Goal: Information Seeking & Learning: Learn about a topic

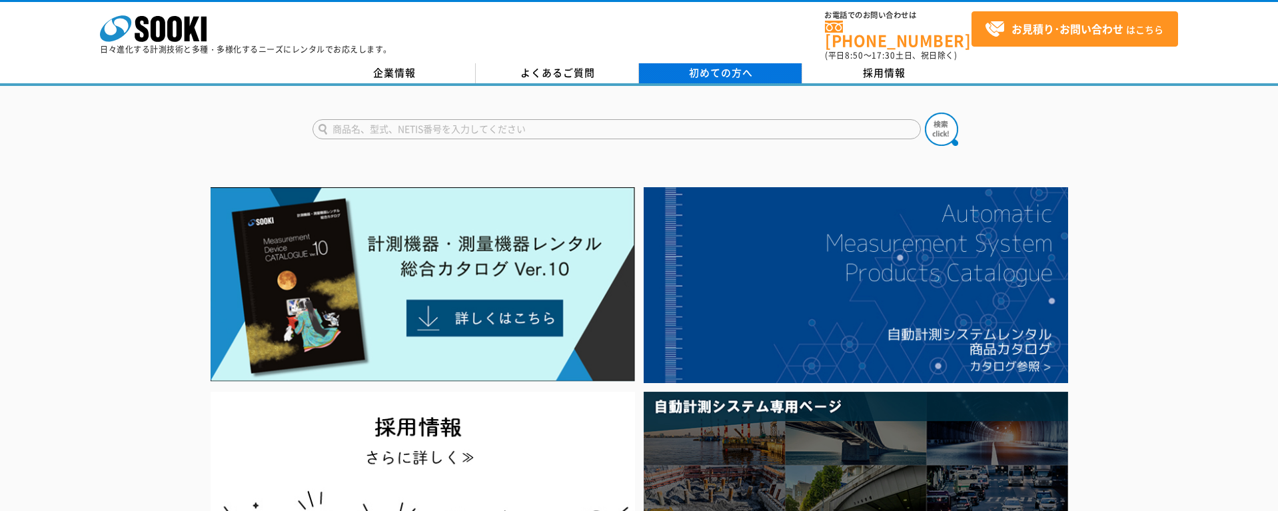
click at [750, 65] on span "初めての方へ" at bounding box center [721, 72] width 64 height 15
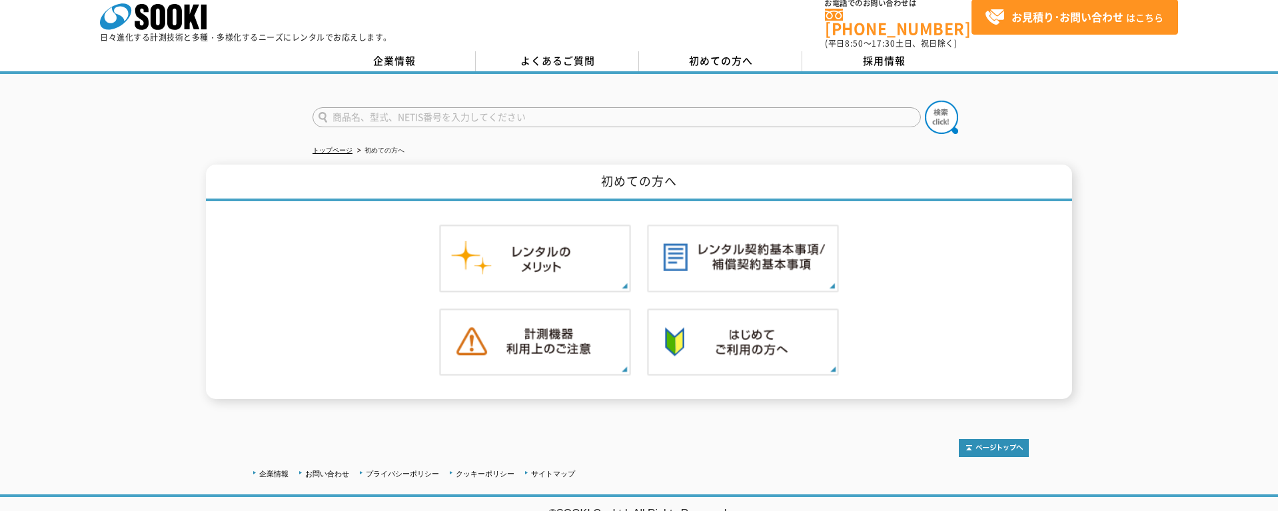
scroll to position [15, 0]
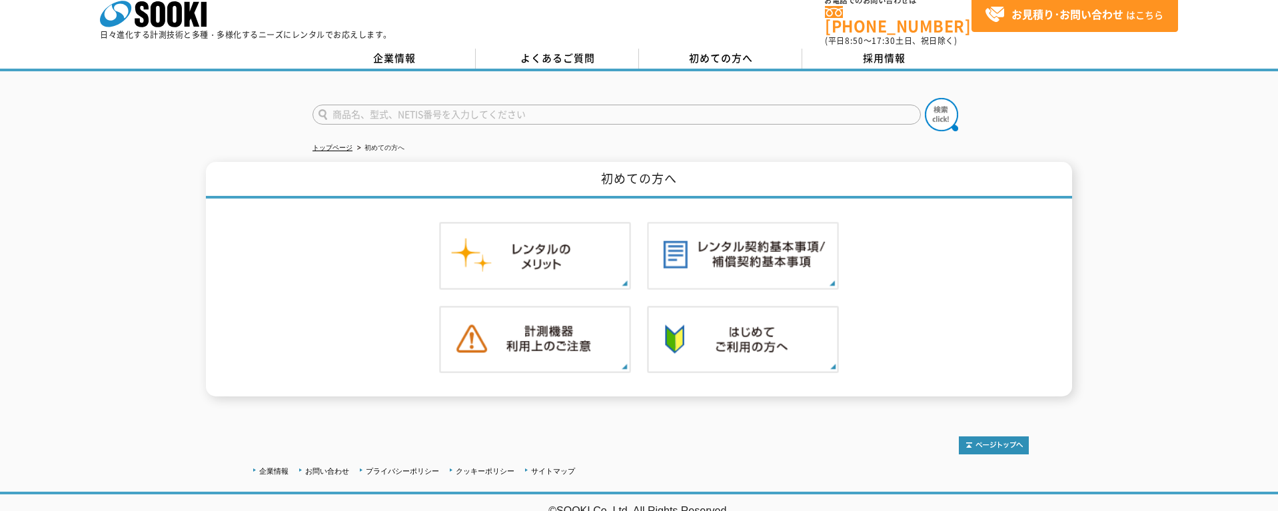
click at [359, 105] on input "text" at bounding box center [617, 115] width 609 height 20
type input "PQ3100"
click at [925, 98] on button at bounding box center [941, 114] width 33 height 33
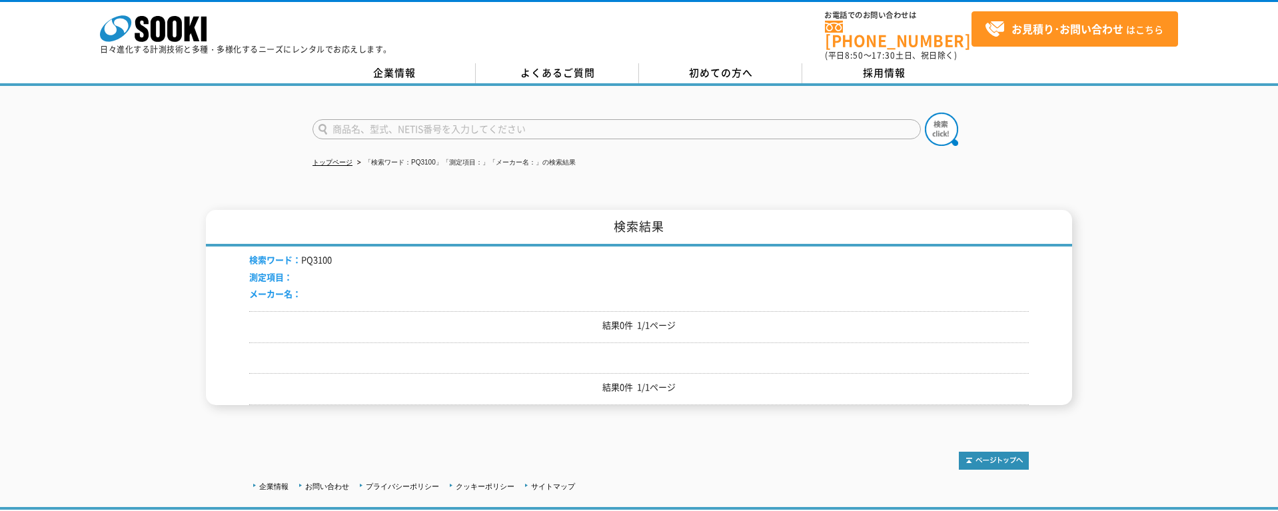
click at [369, 119] on input "text" at bounding box center [617, 129] width 609 height 20
type input "IPR1500"
click at [925, 113] on button at bounding box center [941, 129] width 33 height 33
click at [398, 127] on input "text" at bounding box center [617, 129] width 609 height 20
click at [409, 119] on input "text" at bounding box center [617, 129] width 609 height 20
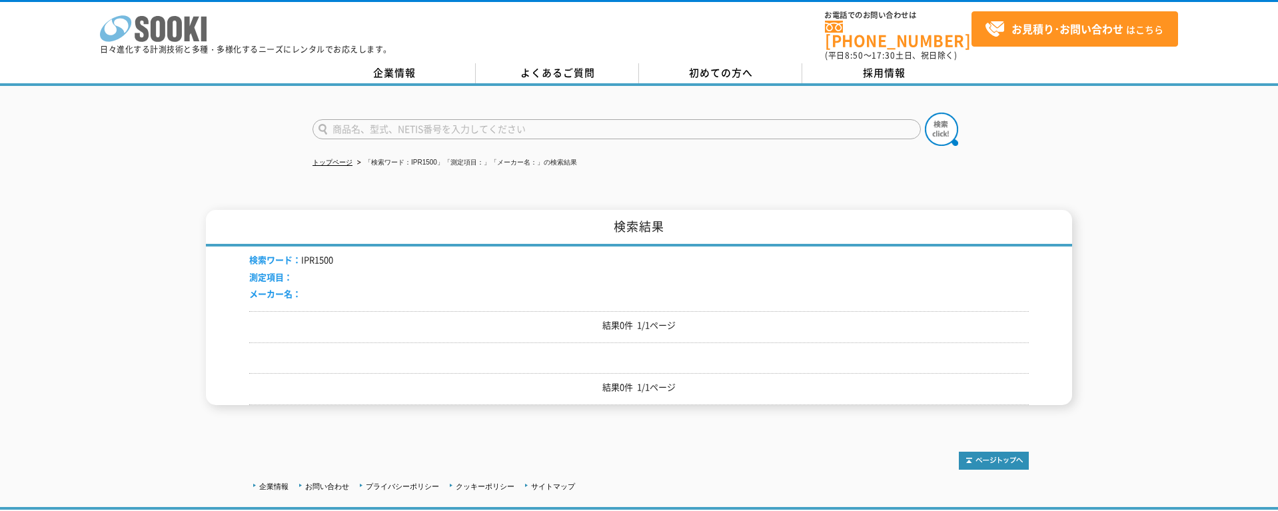
type input "商品名、型式、NETIS番号を入力してください"
click at [172, 19] on icon at bounding box center [174, 29] width 15 height 26
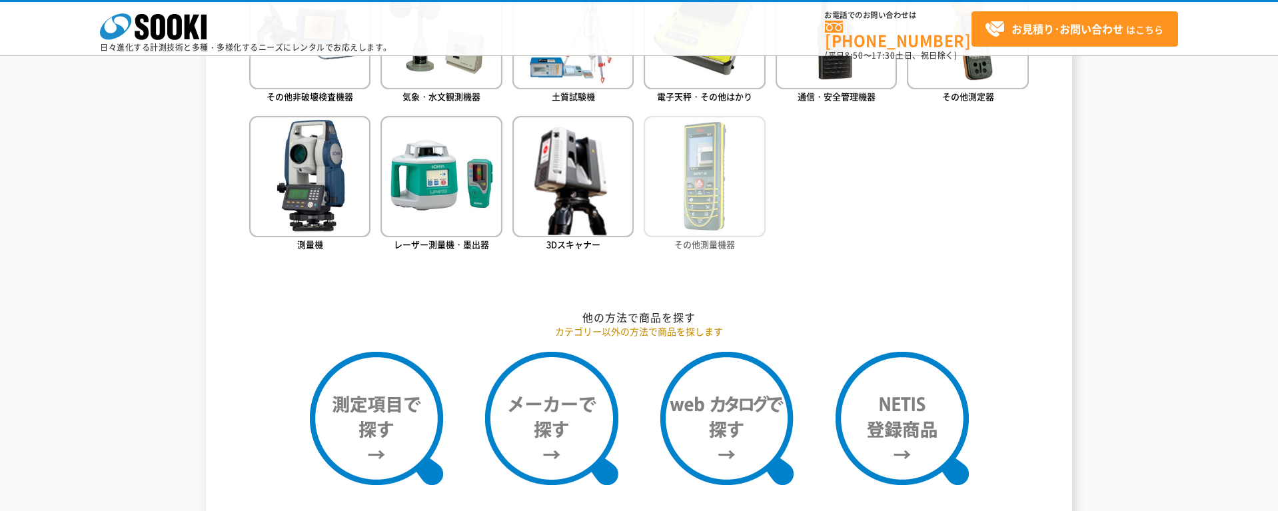
scroll to position [1333, 0]
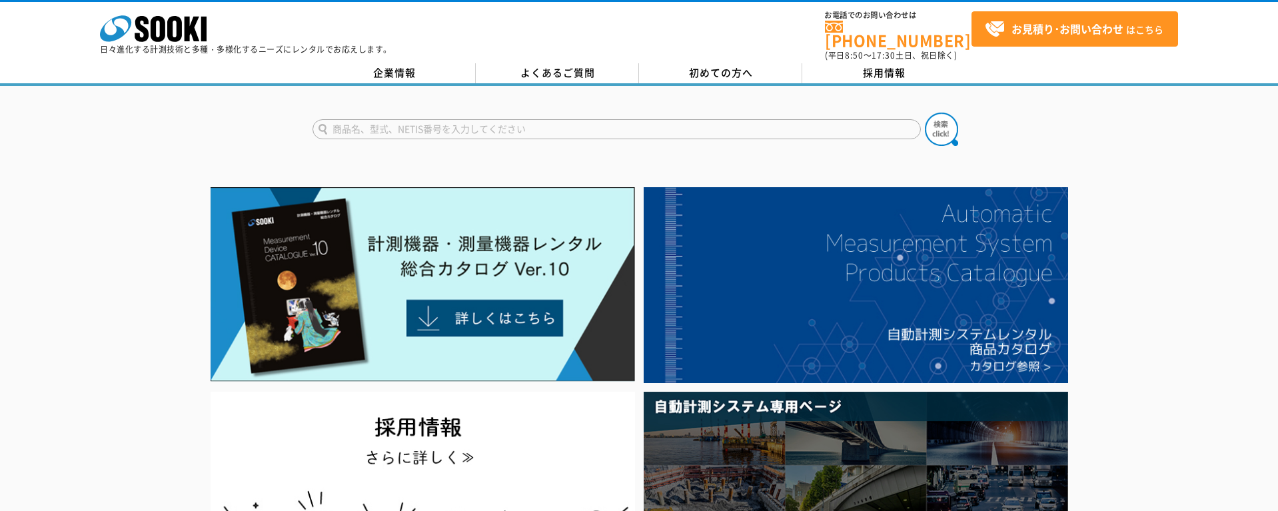
click at [419, 119] on input "text" at bounding box center [617, 129] width 609 height 20
type input "SQ3100"
click at [925, 113] on button at bounding box center [941, 129] width 33 height 33
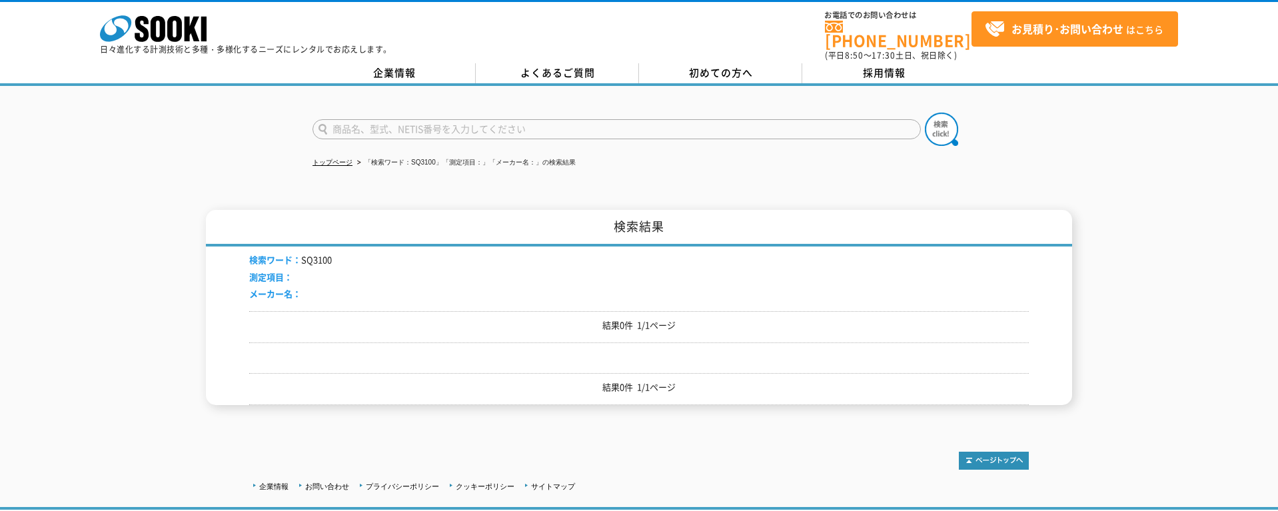
click at [395, 119] on input "text" at bounding box center [617, 129] width 609 height 20
type input "商品名、型式、NETIS番号を入力してください"
click at [159, 19] on icon at bounding box center [158, 29] width 15 height 26
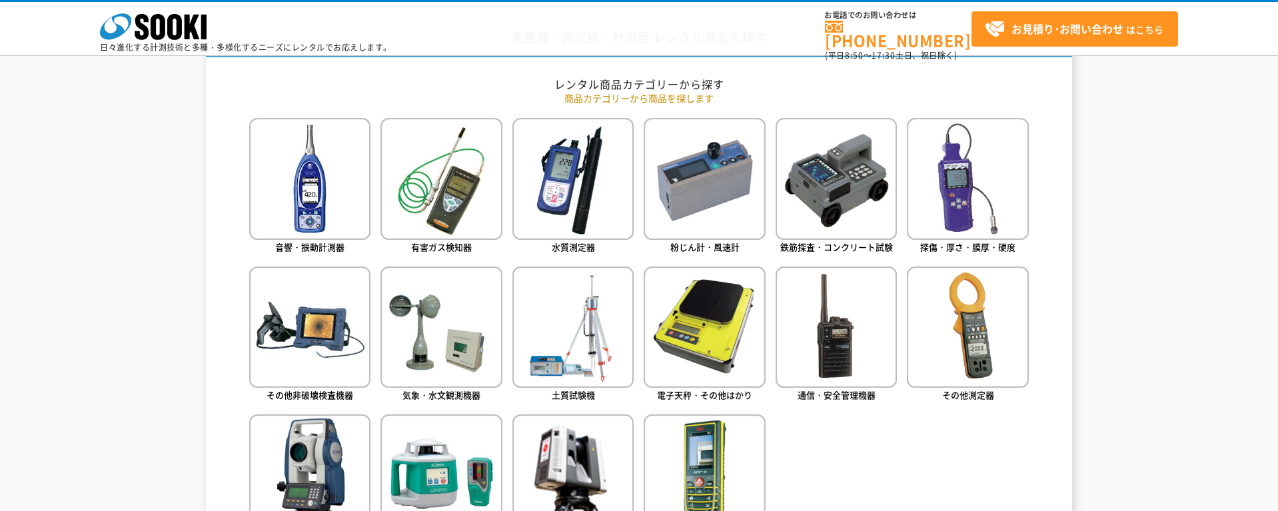
scroll to position [533, 0]
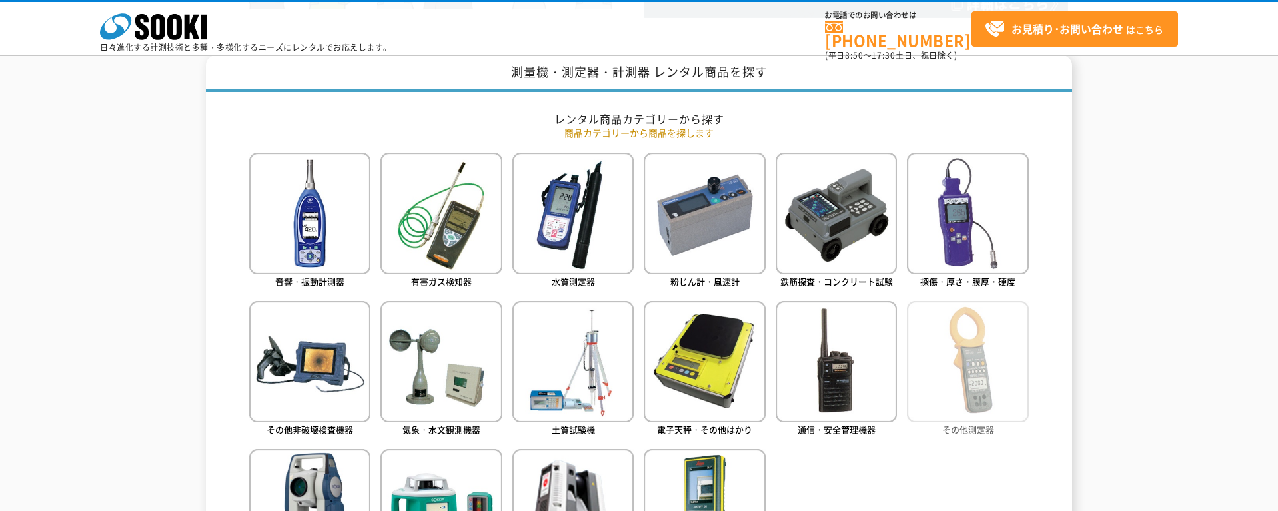
click at [948, 396] on img at bounding box center [967, 361] width 121 height 121
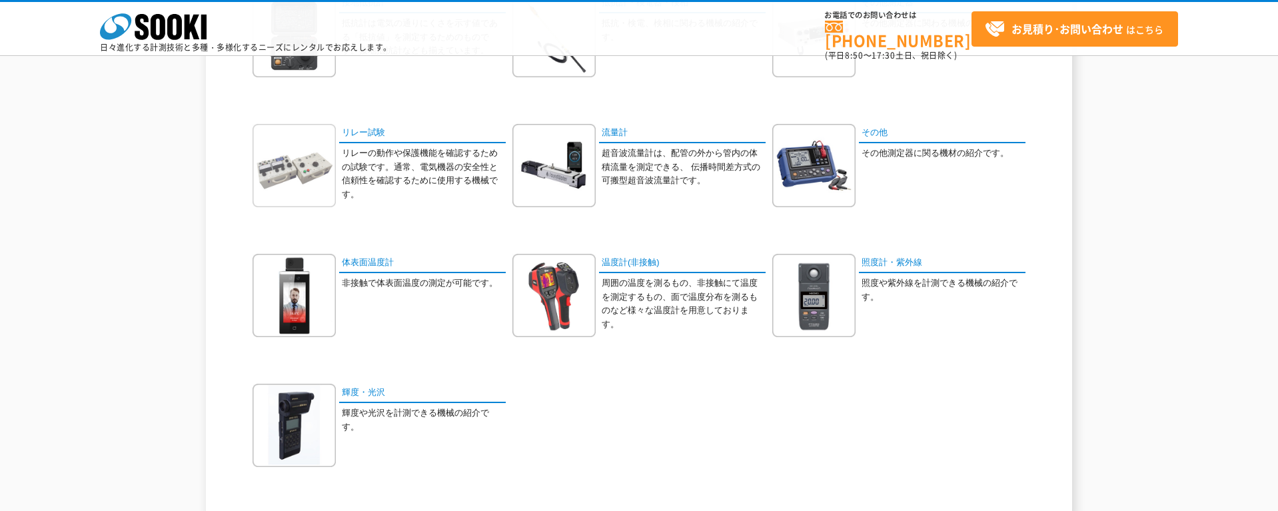
scroll to position [600, 0]
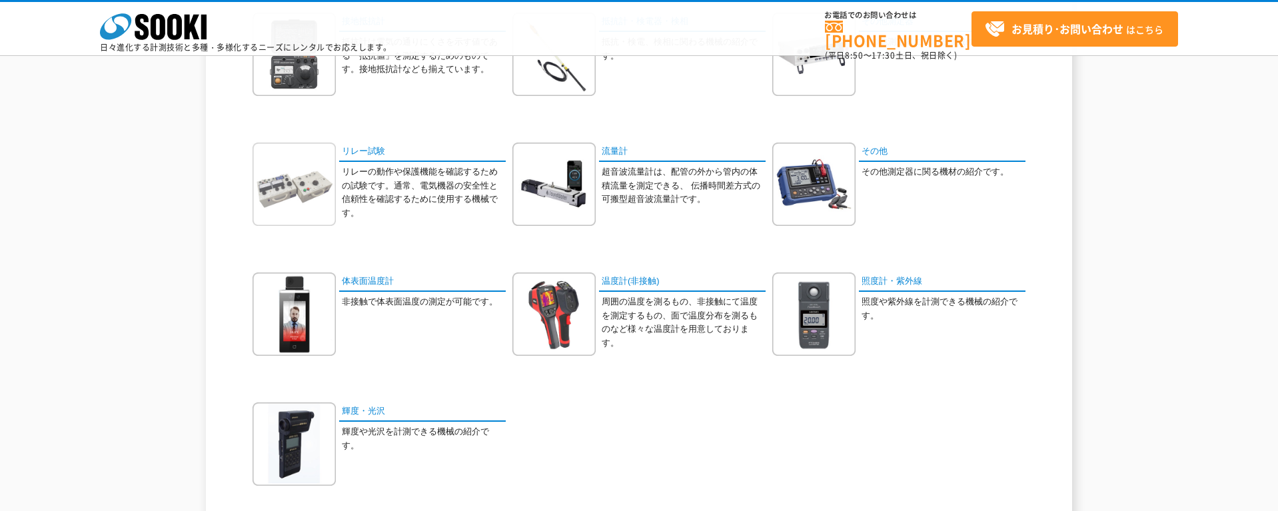
click at [295, 173] on img at bounding box center [294, 184] width 83 height 83
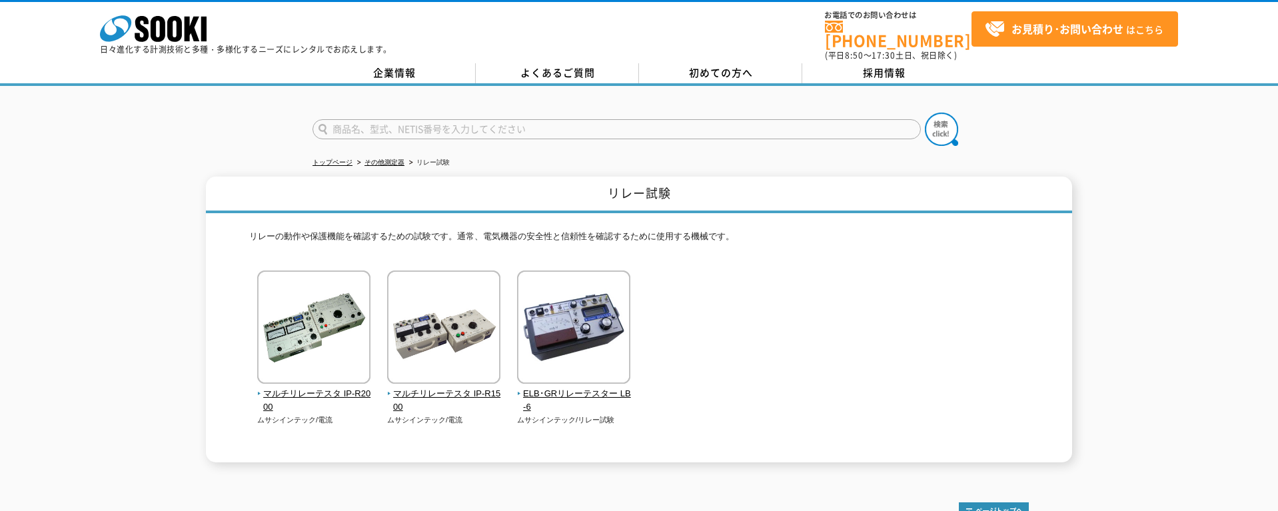
click at [493, 119] on input "text" at bounding box center [617, 129] width 609 height 20
type input "商品名、型式、NETIS番号を入力してください"
click at [300, 147] on div "商品名、型式、NETIS番号を入力してください トップページ その他測定器 リレー試験 リレー試験 リレーの動作や保護機能を確認するための試験です。通常、電気…" at bounding box center [639, 281] width 1278 height 390
click at [335, 159] on link "トップページ" at bounding box center [333, 162] width 40 height 7
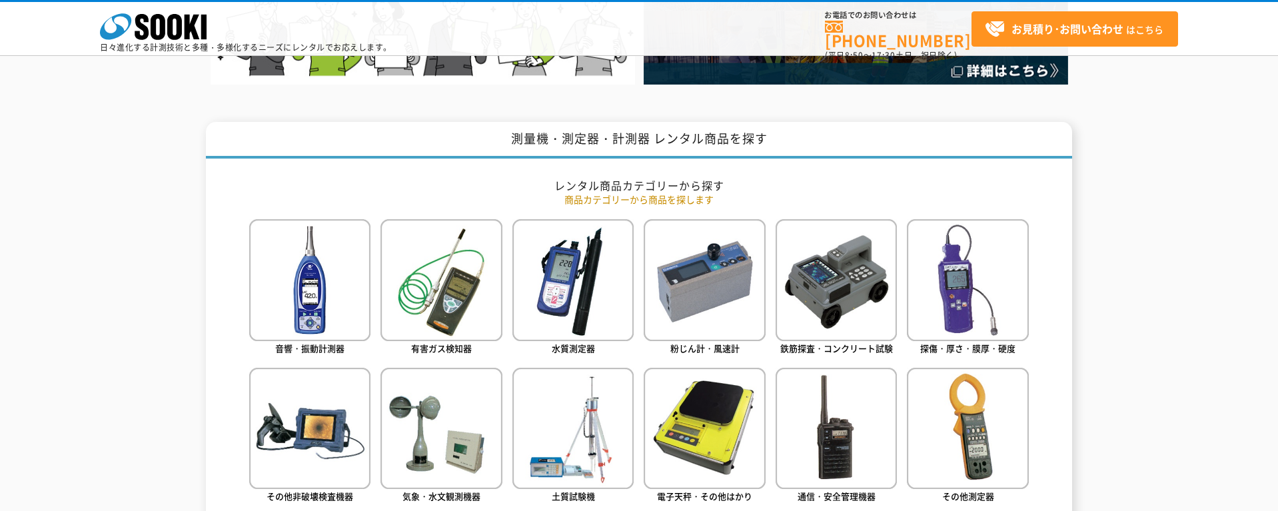
scroll to position [533, 0]
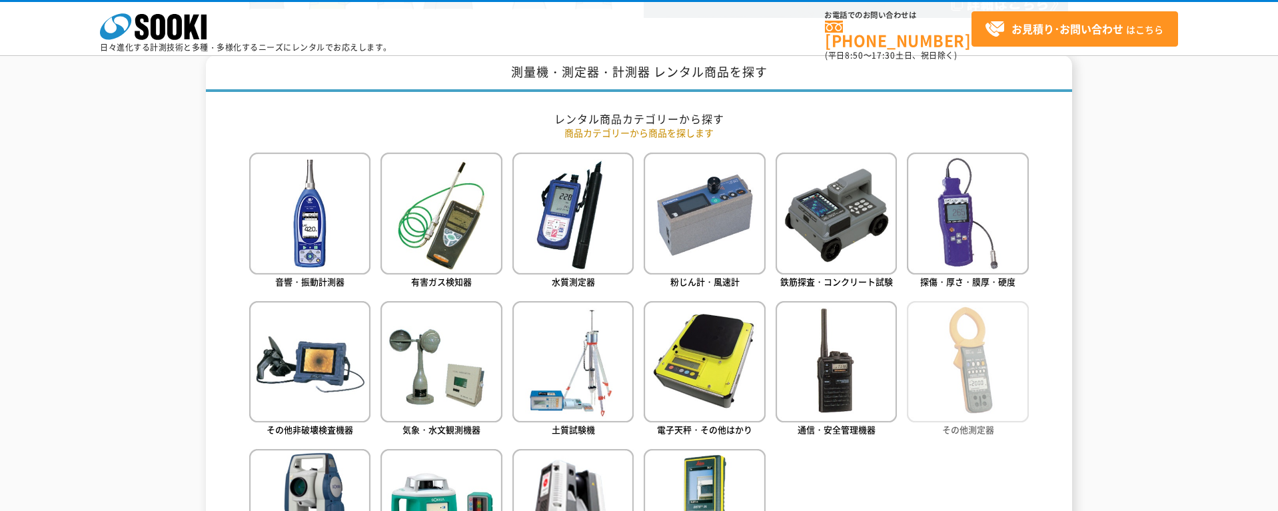
click at [1016, 361] on img at bounding box center [967, 361] width 121 height 121
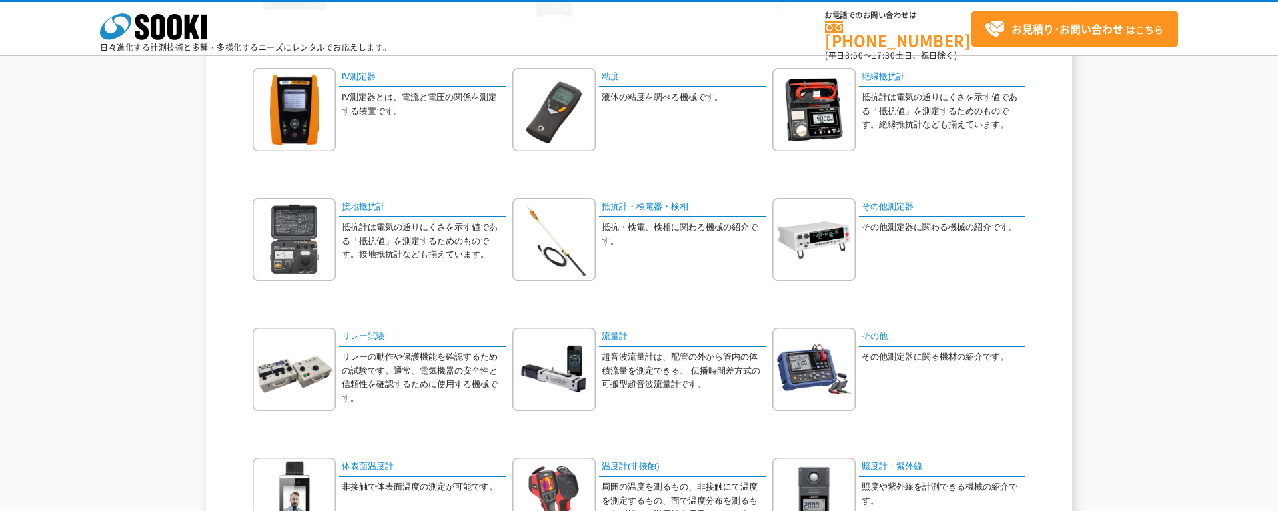
scroll to position [533, 0]
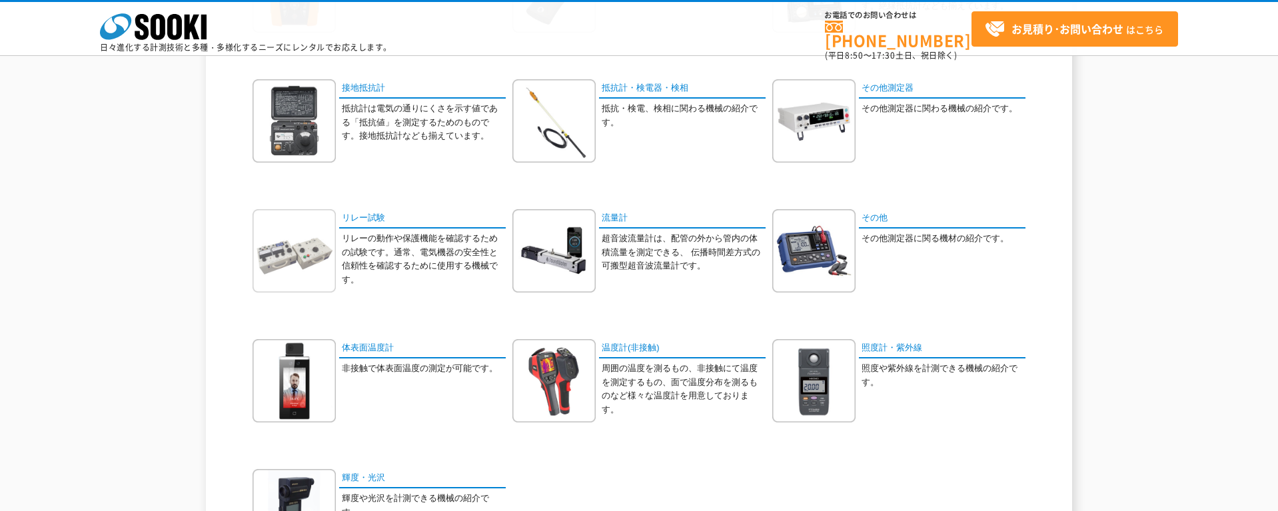
click at [315, 247] on img at bounding box center [294, 250] width 83 height 83
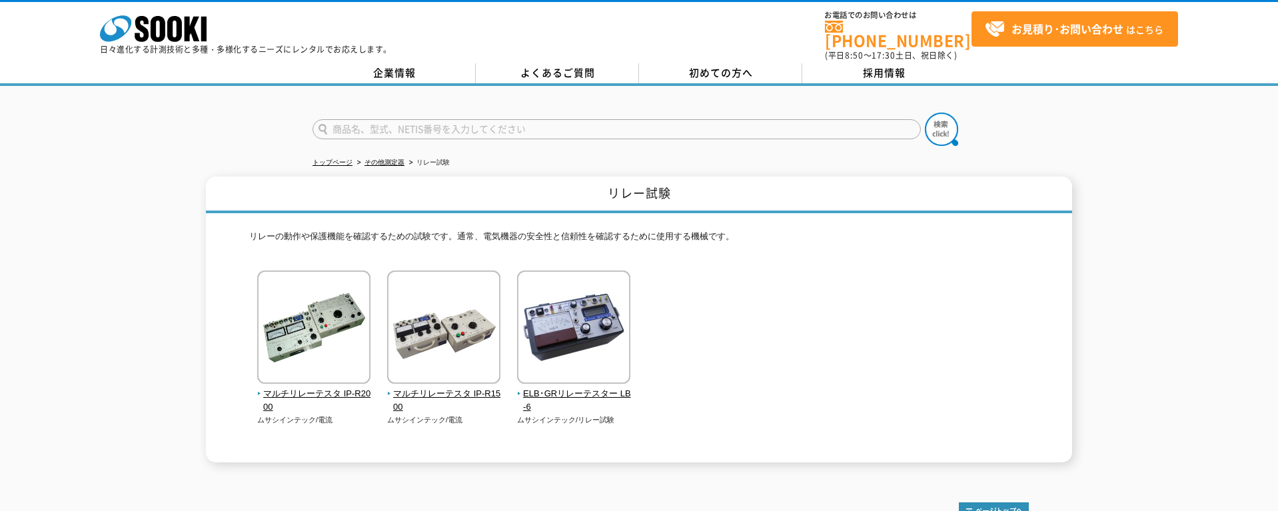
click at [487, 119] on input "text" at bounding box center [617, 129] width 609 height 20
type input "PQ3100"
click at [925, 113] on button at bounding box center [941, 129] width 33 height 33
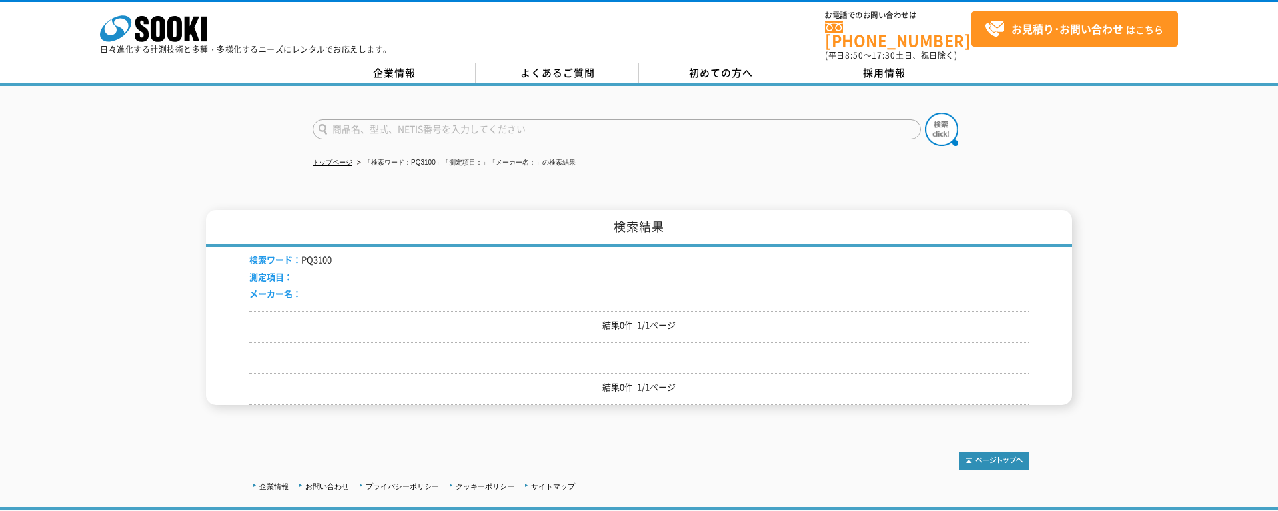
click at [380, 125] on input "text" at bounding box center [617, 129] width 609 height 20
type input "PQ"
click at [925, 113] on button at bounding box center [941, 129] width 33 height 33
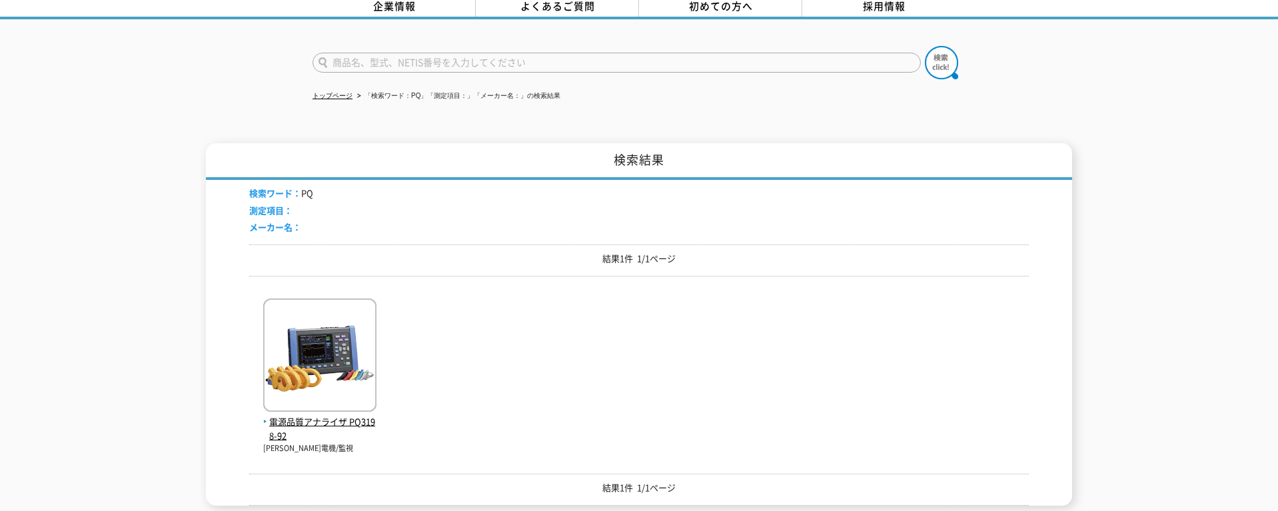
scroll to position [133, 0]
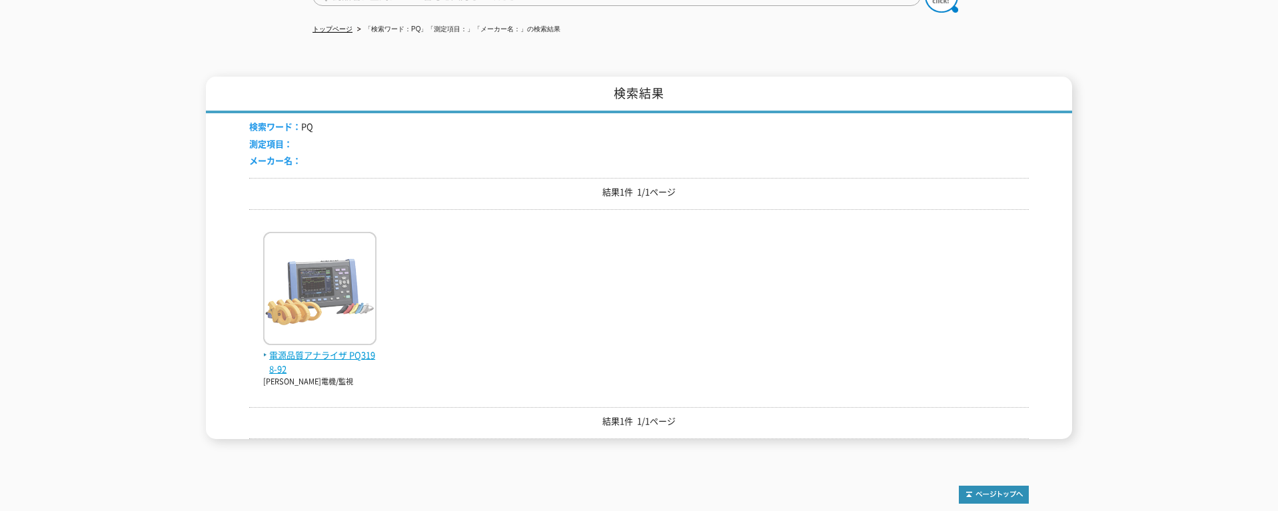
click at [347, 299] on img at bounding box center [319, 290] width 113 height 117
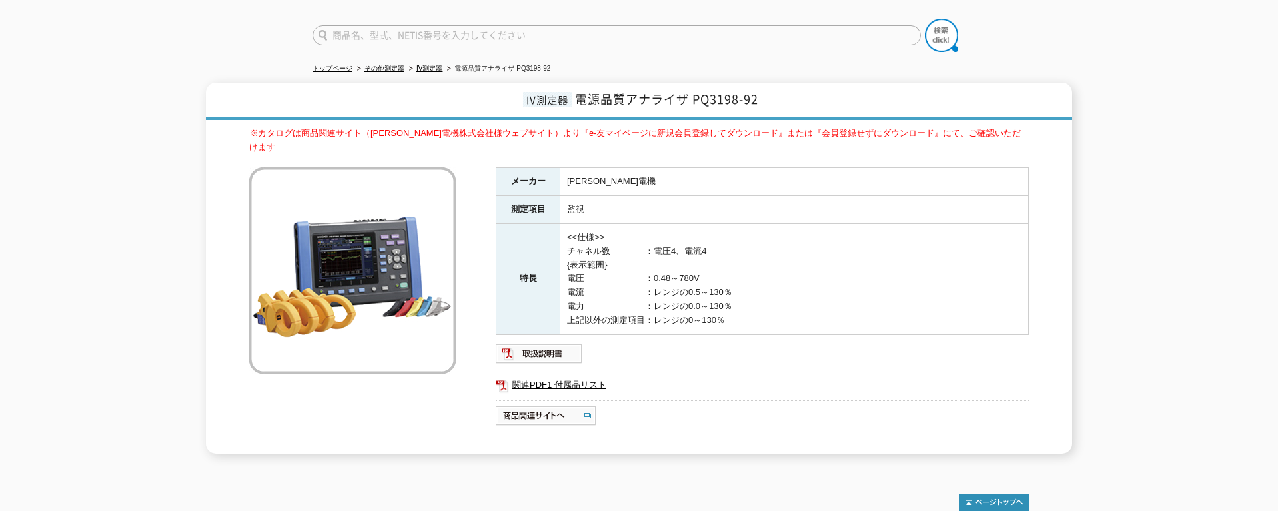
scroll to position [71, 0]
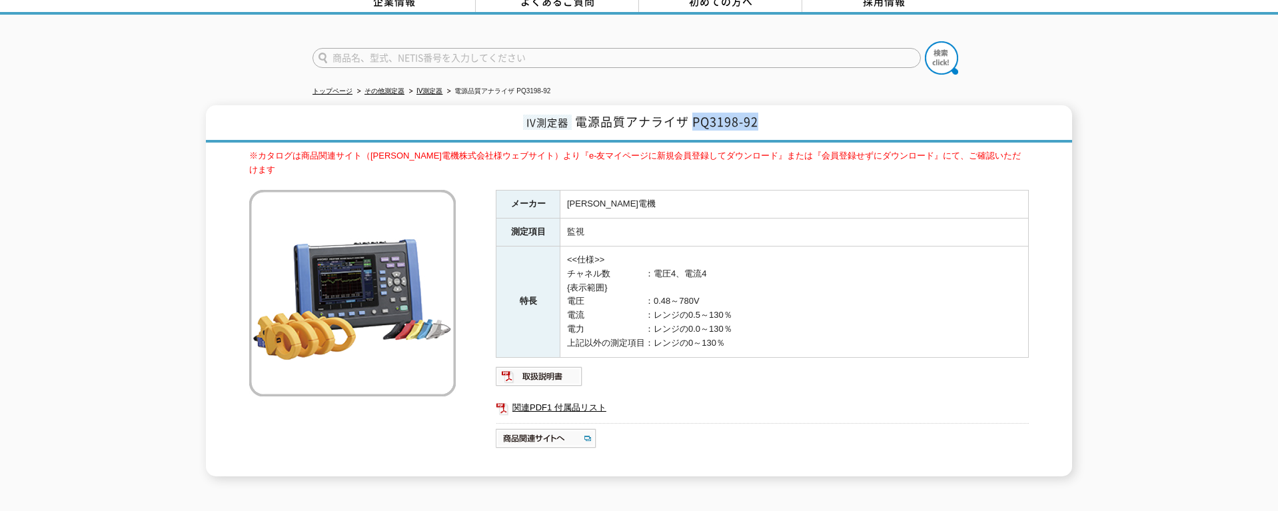
drag, startPoint x: 695, startPoint y: 108, endPoint x: 766, endPoint y: 112, distance: 72.1
click at [766, 112] on h1 "IV測定器 電源品質アナライザ PQ3198-92" at bounding box center [639, 123] width 866 height 37
copy span "PQ3198-92"
drag, startPoint x: 575, startPoint y: 115, endPoint x: 687, endPoint y: 117, distance: 112.0
click at [687, 117] on h1 "IV測定器 電源品質アナライザ PQ3198-92" at bounding box center [639, 123] width 866 height 37
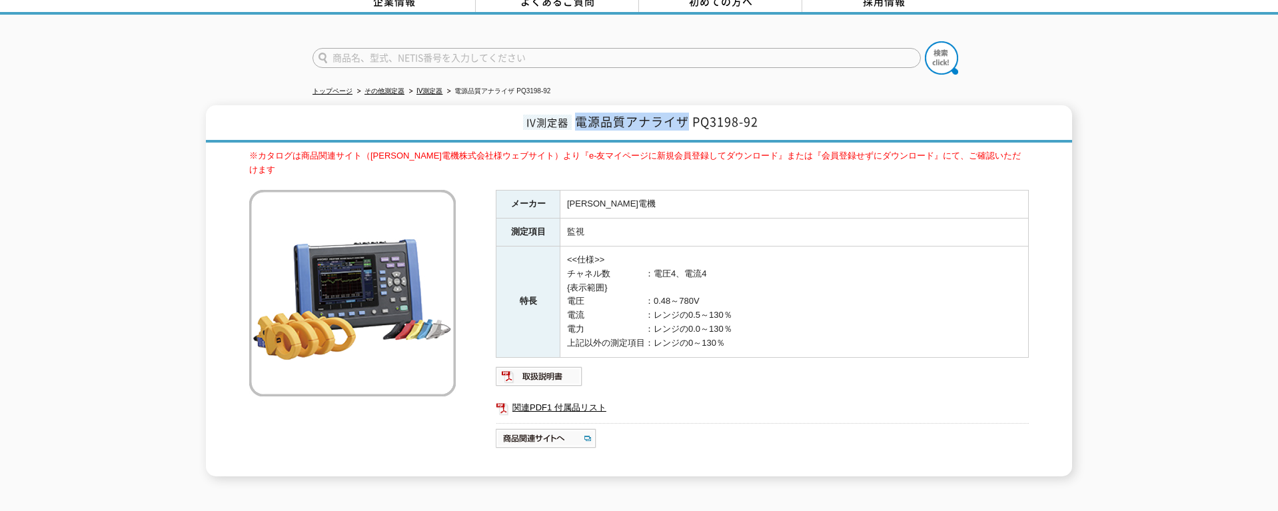
copy span "電源品質アナライザ"
click at [546, 48] on input "text" at bounding box center [617, 58] width 609 height 20
paste input "電源品質アナライザ"
type input "電源品質アナライザ"
click at [958, 45] on img at bounding box center [941, 57] width 33 height 33
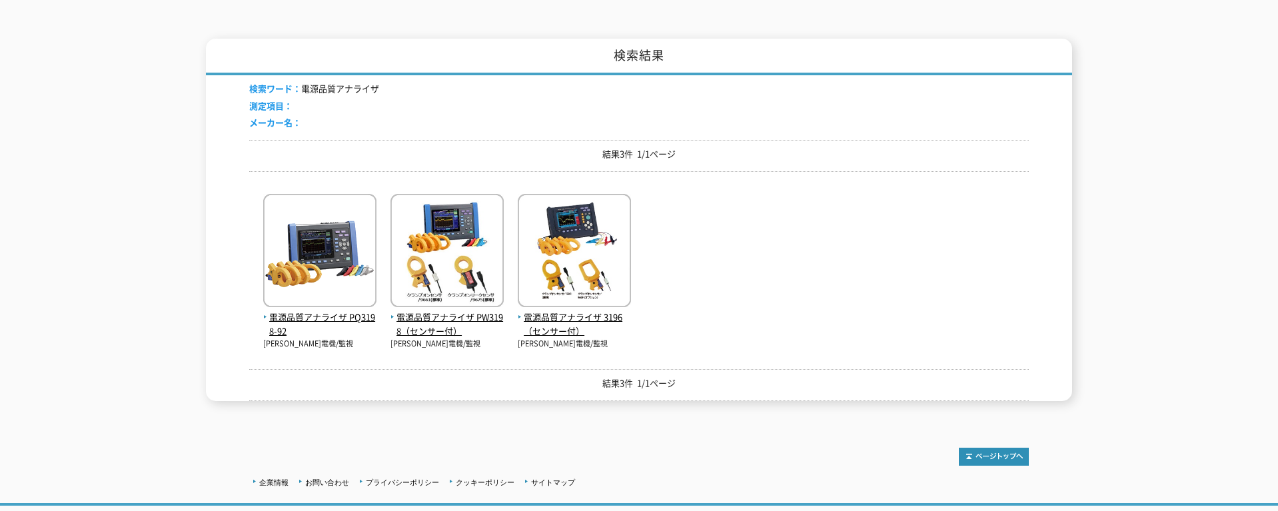
scroll to position [200, 0]
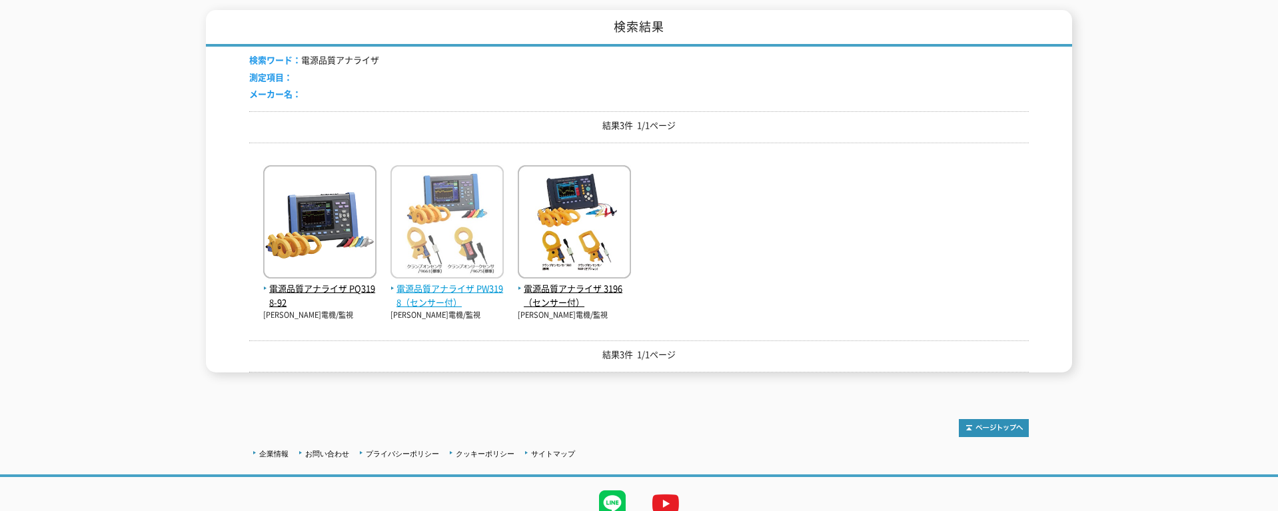
click at [459, 284] on span "電源品質アナライザ PW3198（センサー付）" at bounding box center [447, 296] width 113 height 28
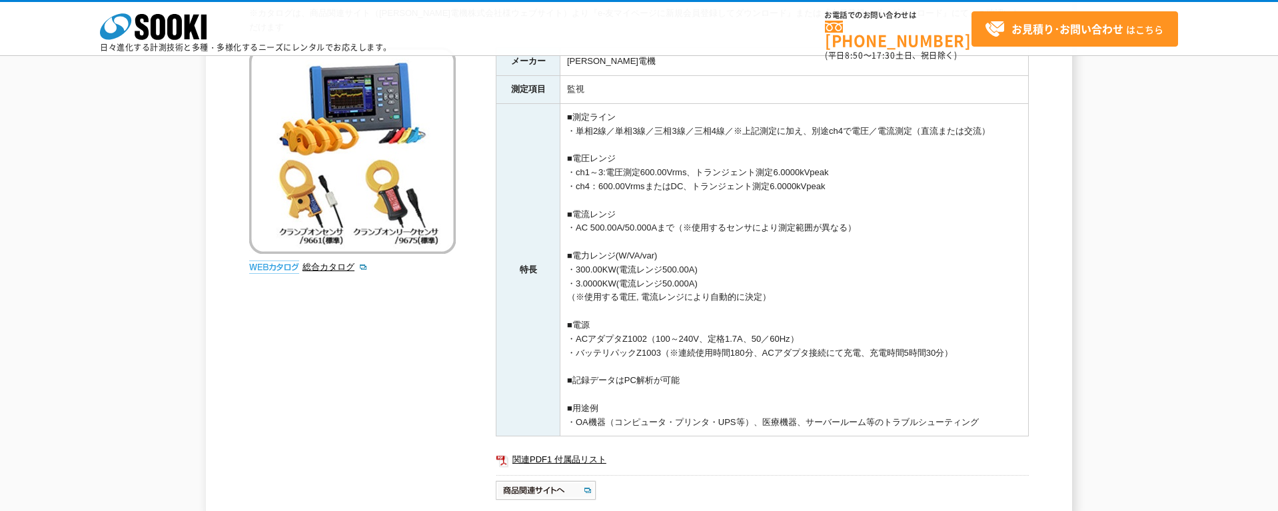
scroll to position [47, 0]
